Goal: Task Accomplishment & Management: Use online tool/utility

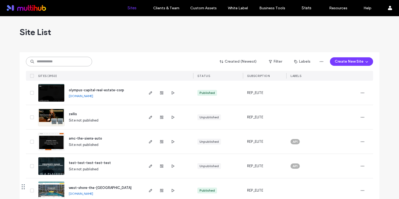
click at [68, 63] on input at bounding box center [59, 62] width 66 height 10
type input "*******"
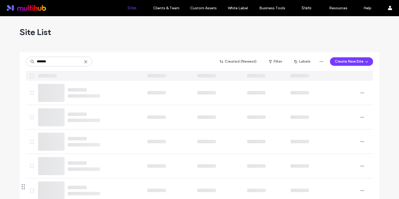
type input "*******"
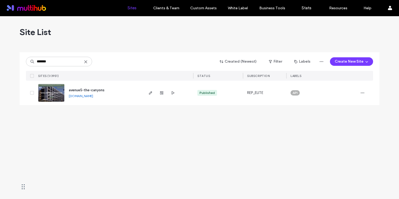
click at [88, 90] on span "avenue5-the-canyons" at bounding box center [87, 90] width 36 height 4
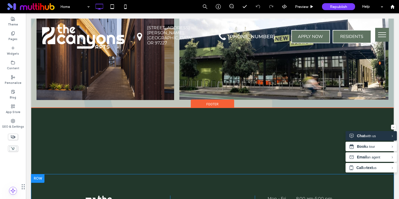
scroll to position [920, 0]
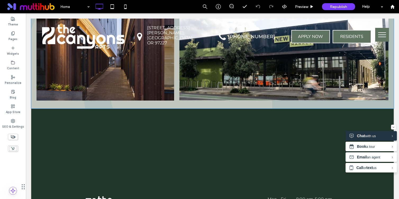
click at [203, 87] on div "Button Button Button Button" at bounding box center [212, 12] width 363 height 188
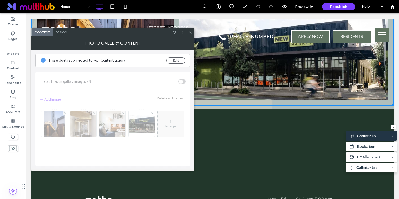
click at [187, 34] on div at bounding box center [190, 32] width 8 height 8
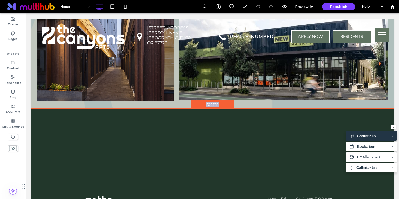
click at [223, 100] on div "Footer" at bounding box center [212, 104] width 43 height 8
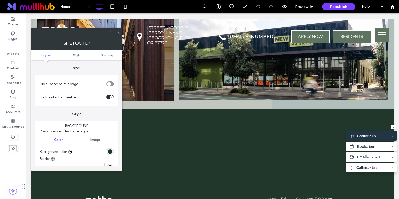
scroll to position [7, 0]
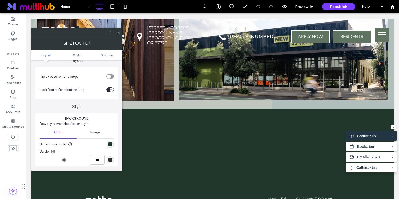
click at [112, 89] on icon "toggle" at bounding box center [111, 90] width 2 height 2
click at [118, 30] on span at bounding box center [118, 32] width 4 height 8
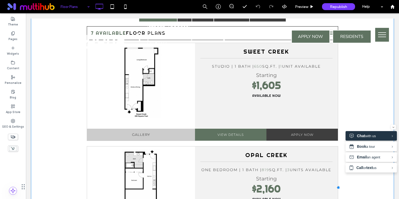
scroll to position [522, 0]
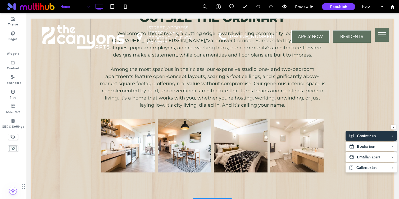
scroll to position [287, 0]
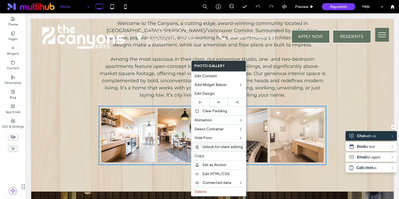
click at [221, 145] on span "Unlock for client editing" at bounding box center [223, 146] width 41 height 5
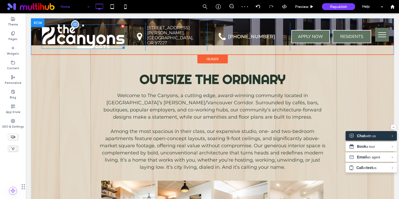
scroll to position [213, 0]
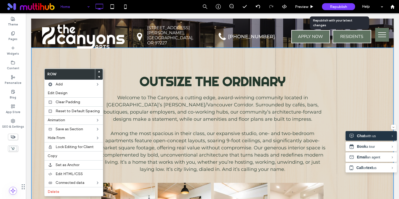
click at [342, 7] on span "Republish" at bounding box center [338, 7] width 17 height 5
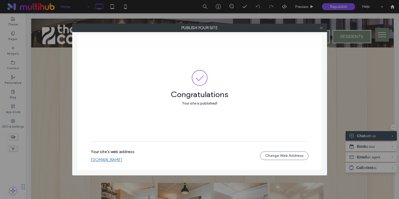
click at [322, 26] on icon at bounding box center [322, 28] width 4 height 4
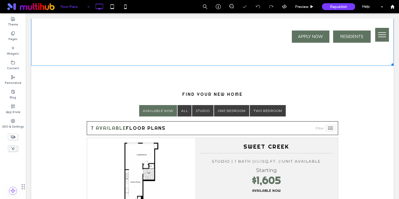
scroll to position [427, 0]
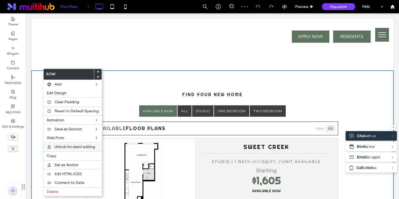
click at [73, 148] on span "Unlock for client editing" at bounding box center [75, 146] width 41 height 5
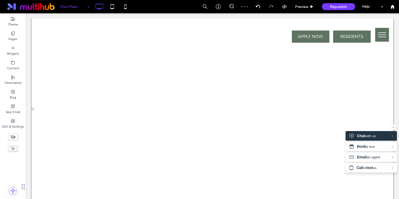
scroll to position [248, 0]
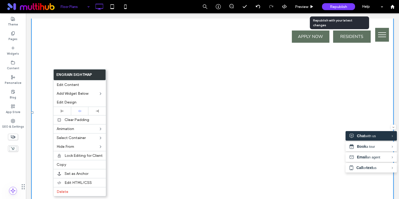
click at [341, 9] on div "Republish" at bounding box center [338, 6] width 33 height 7
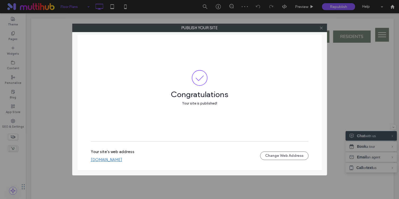
click at [322, 29] on use at bounding box center [321, 27] width 3 height 3
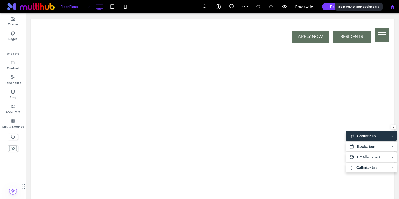
click at [393, 2] on div at bounding box center [392, 6] width 13 height 13
